Goal: Check status: Check status

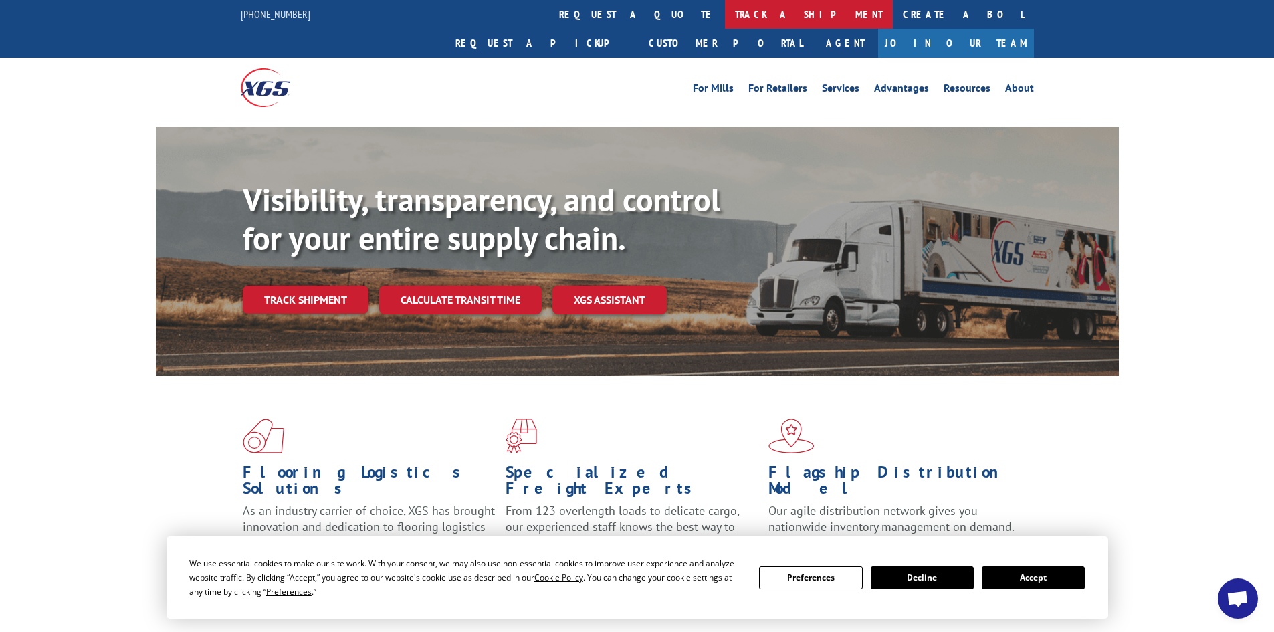
click at [725, 10] on link "track a shipment" at bounding box center [809, 14] width 168 height 29
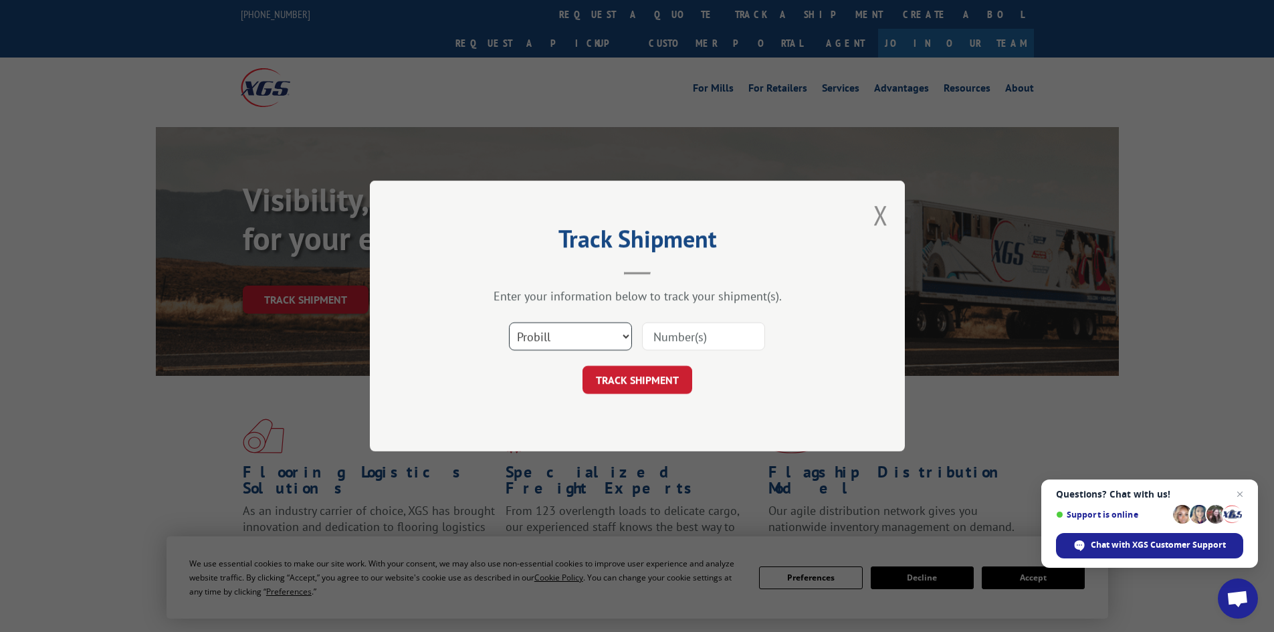
click at [554, 338] on select "Select category... Probill BOL PO" at bounding box center [570, 336] width 123 height 28
select select "bol"
click at [509, 322] on select "Select category... Probill BOL PO" at bounding box center [570, 336] width 123 height 28
click at [669, 330] on input at bounding box center [703, 336] width 123 height 28
type input "5193997"
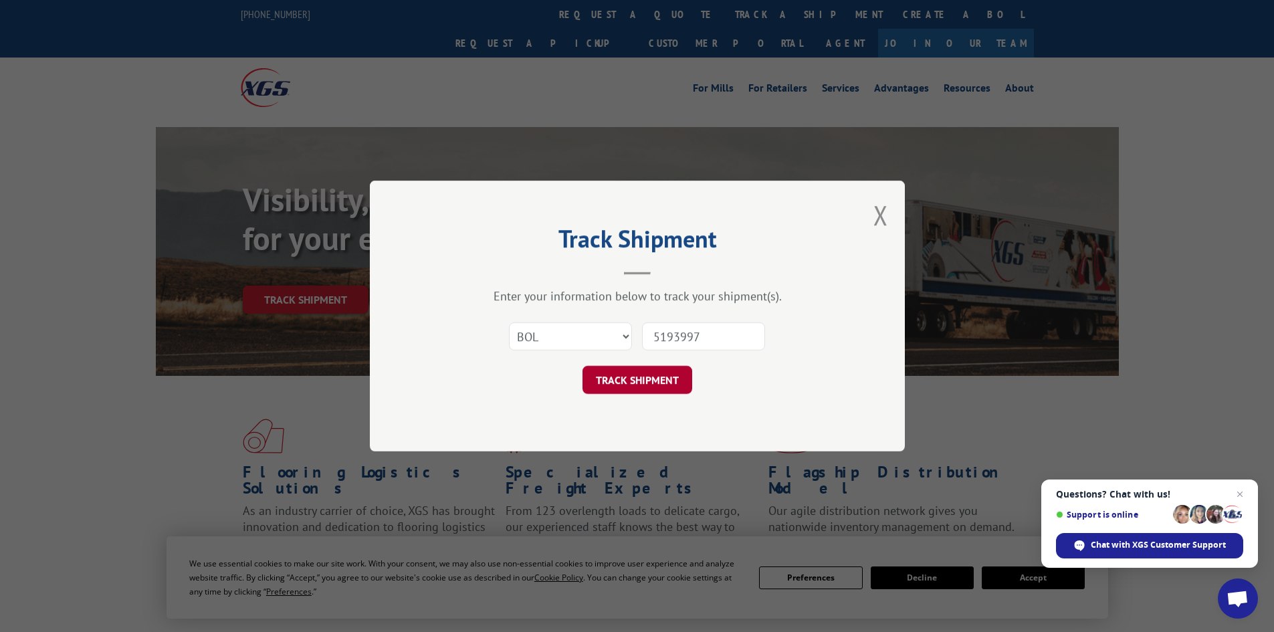
click at [654, 373] on button "TRACK SHIPMENT" at bounding box center [637, 380] width 110 height 28
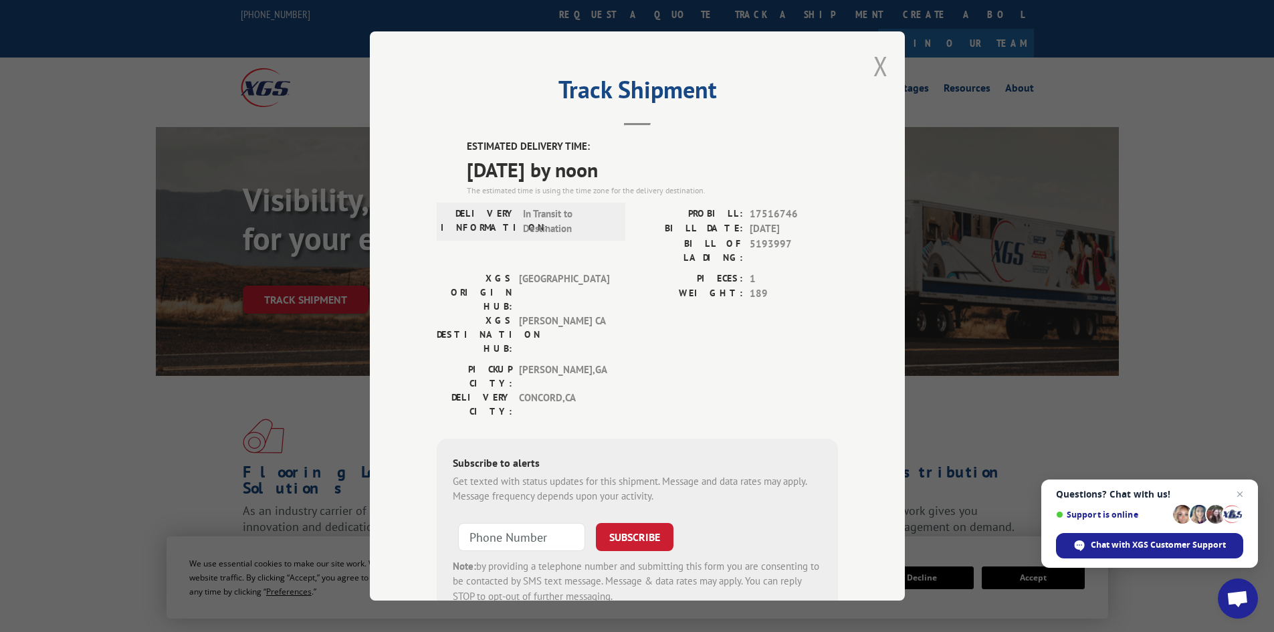
click at [873, 66] on button "Close modal" at bounding box center [880, 65] width 15 height 35
